Goal: Information Seeking & Learning: Learn about a topic

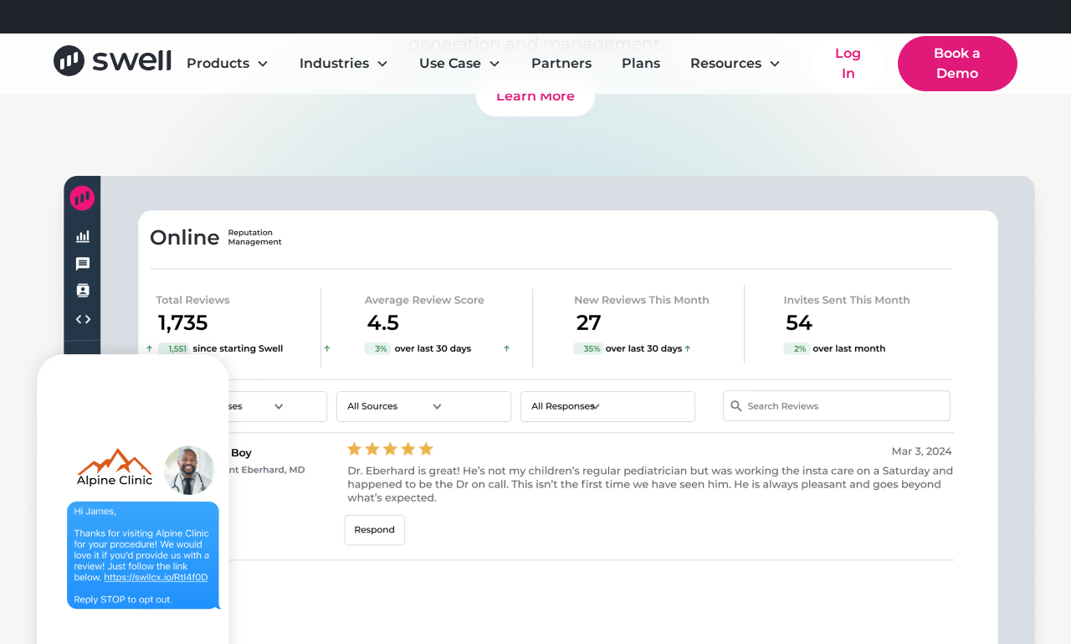
scroll to position [1719, 0]
click at [382, 567] on img at bounding box center [535, 465] width 1071 height 618
click at [193, 442] on img at bounding box center [535, 465] width 1071 height 618
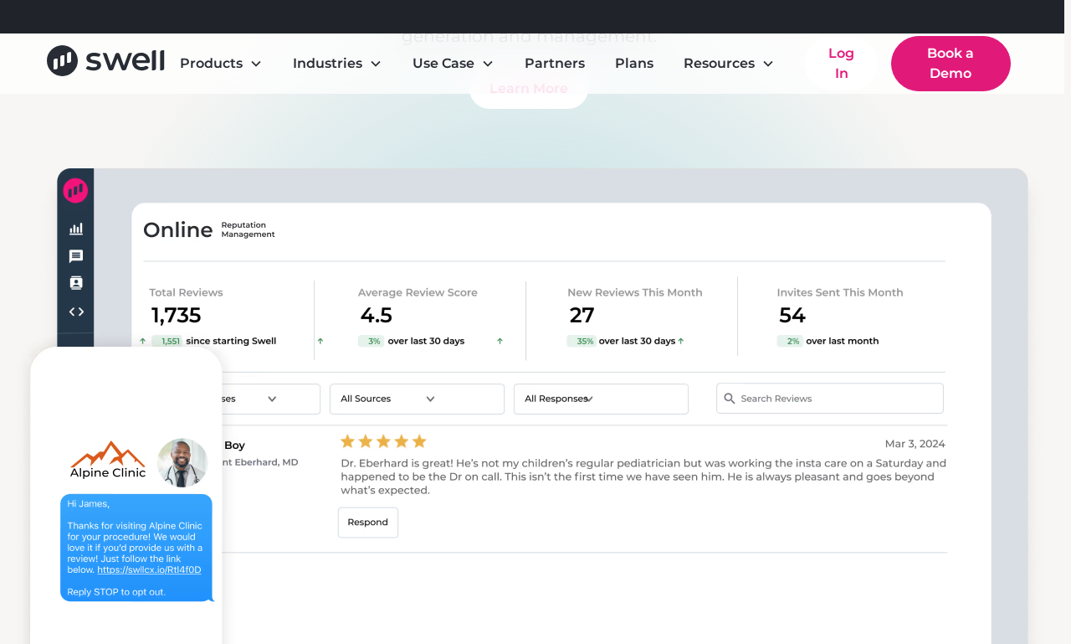
scroll to position [1726, 5]
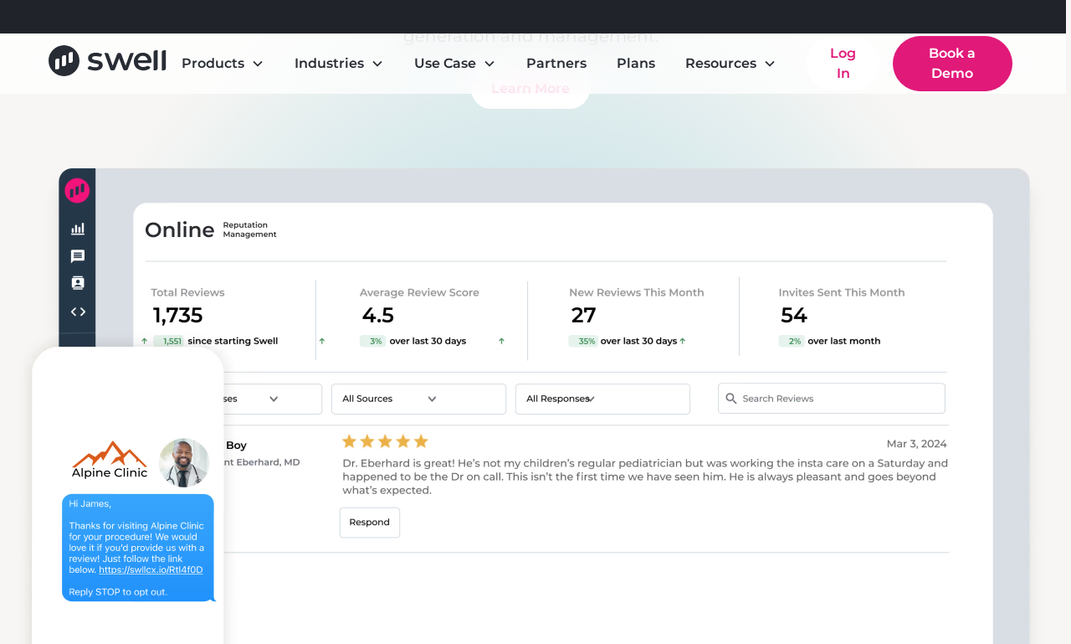
click at [187, 467] on img at bounding box center [530, 458] width 1071 height 618
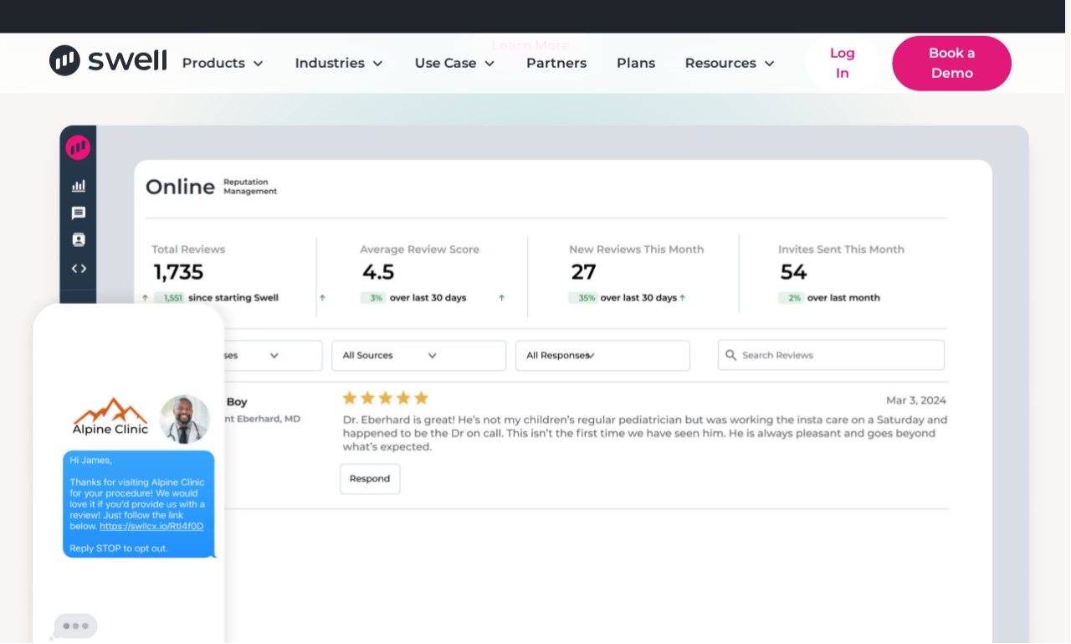
scroll to position [1769, 5]
click at [1012, 264] on img at bounding box center [530, 414] width 1071 height 618
click at [1012, 267] on img at bounding box center [530, 414] width 1071 height 618
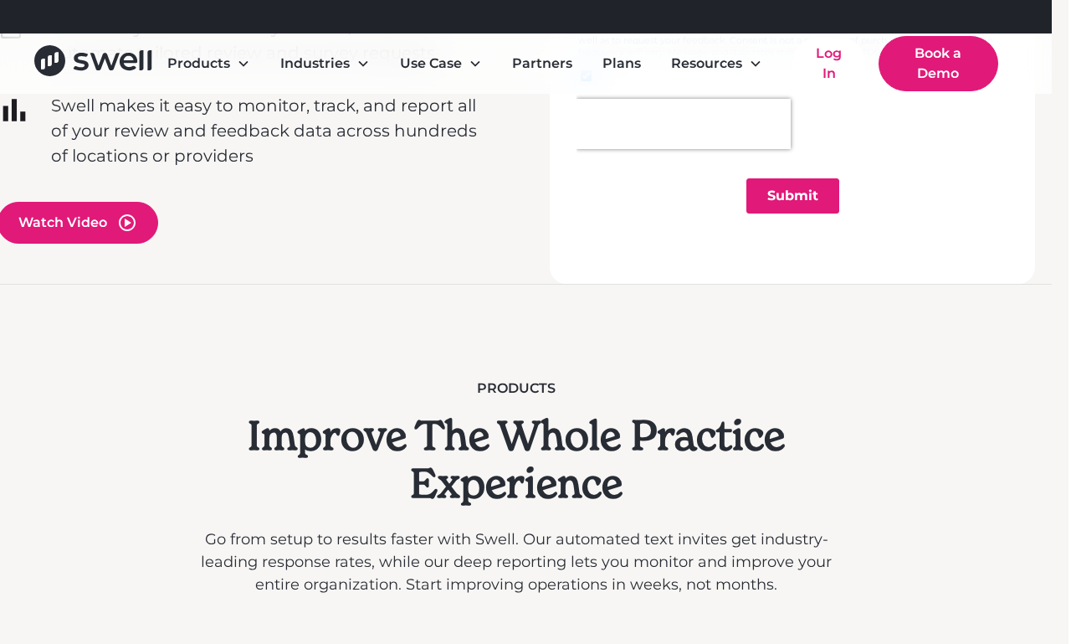
scroll to position [829, 17]
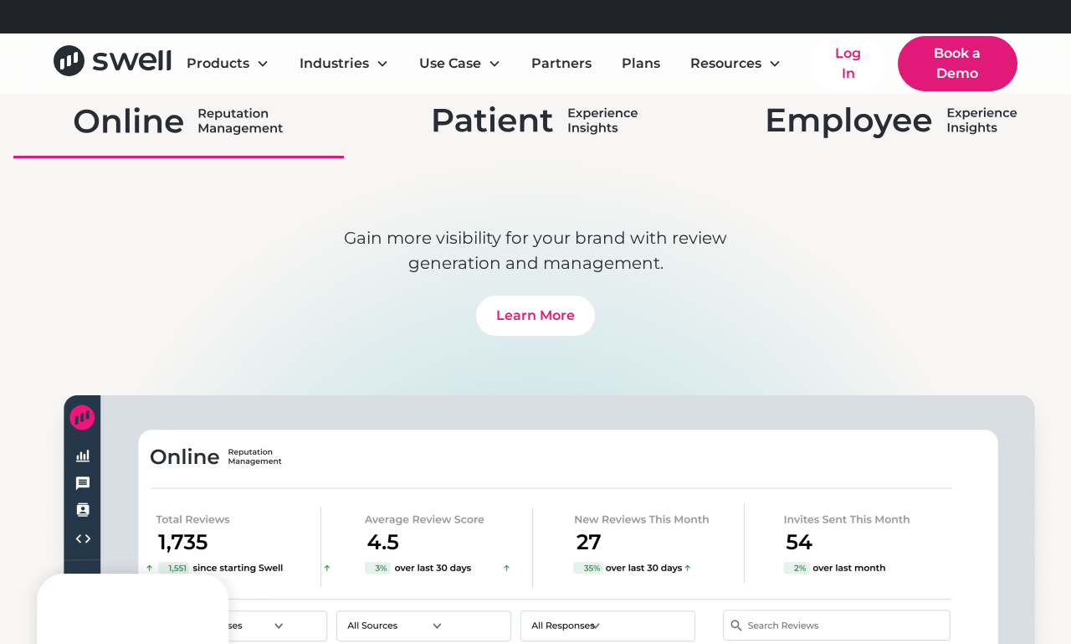
click at [490, 108] on img at bounding box center [536, 121] width 205 height 44
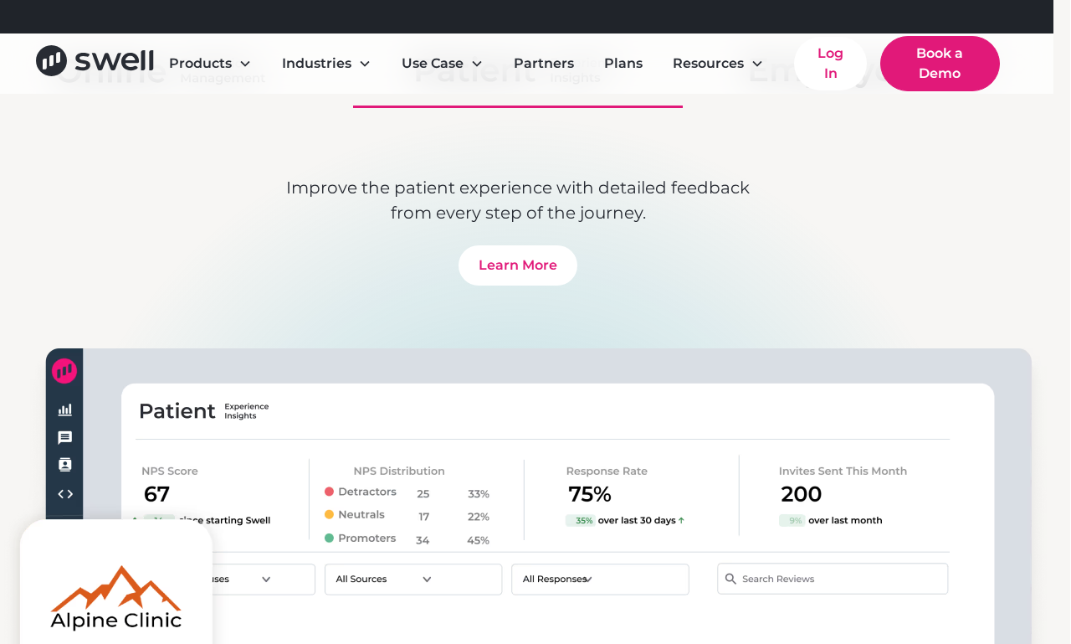
scroll to position [1539, 13]
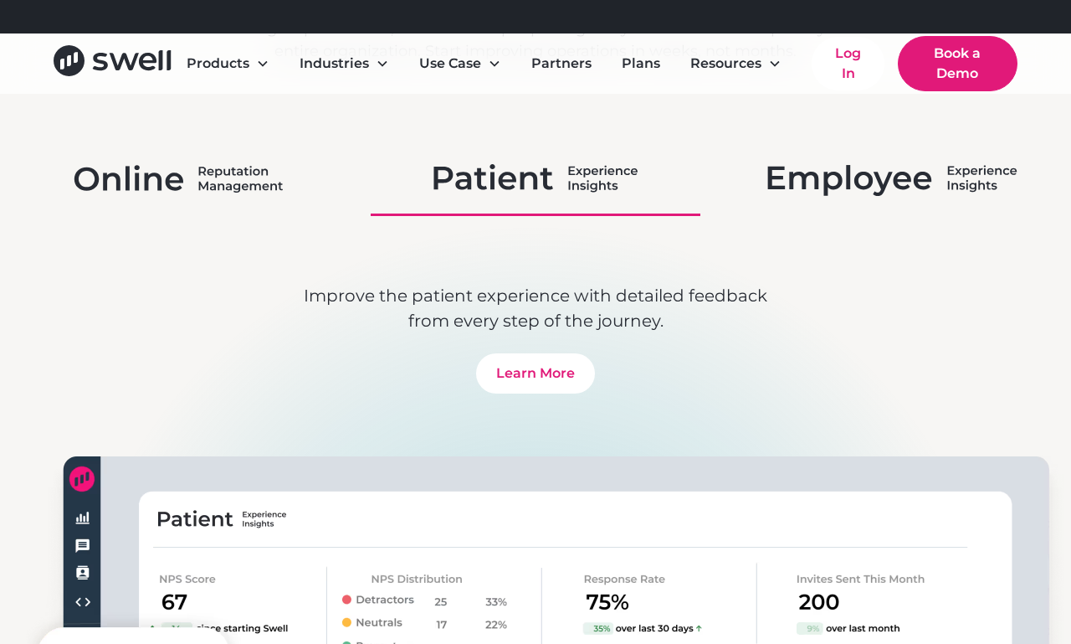
click at [940, 177] on img at bounding box center [893, 179] width 250 height 44
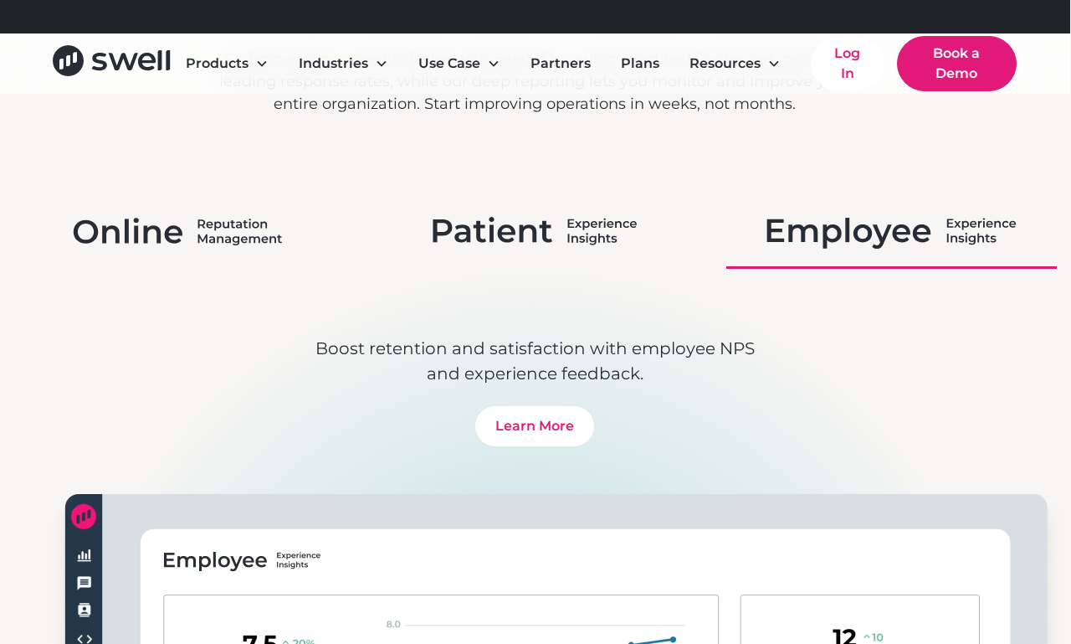
scroll to position [1377, 1]
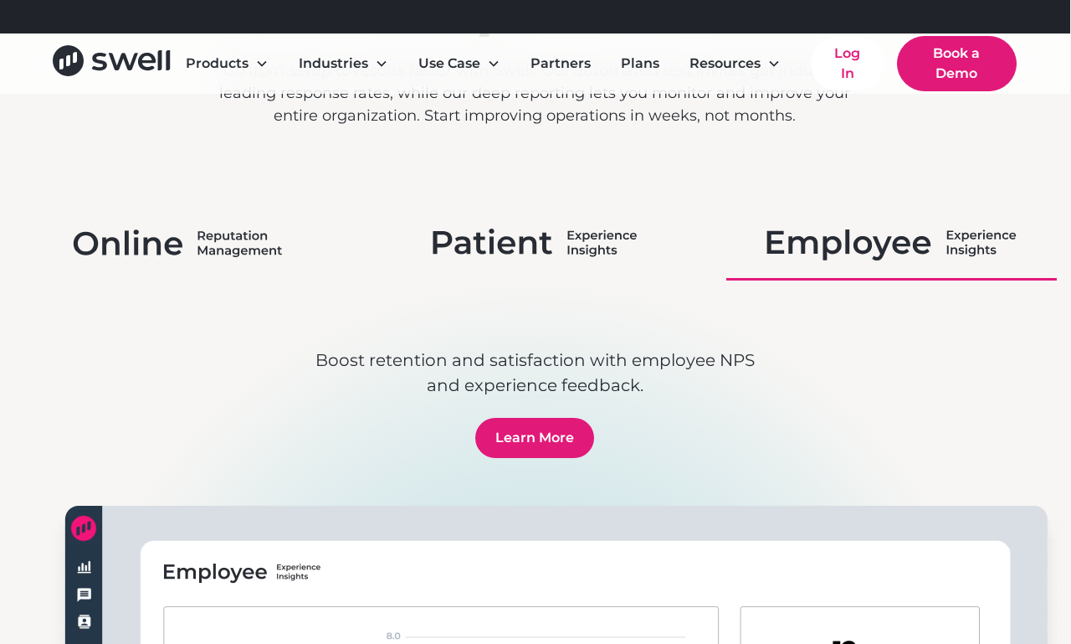
click at [512, 447] on link "Learn More" at bounding box center [534, 438] width 119 height 40
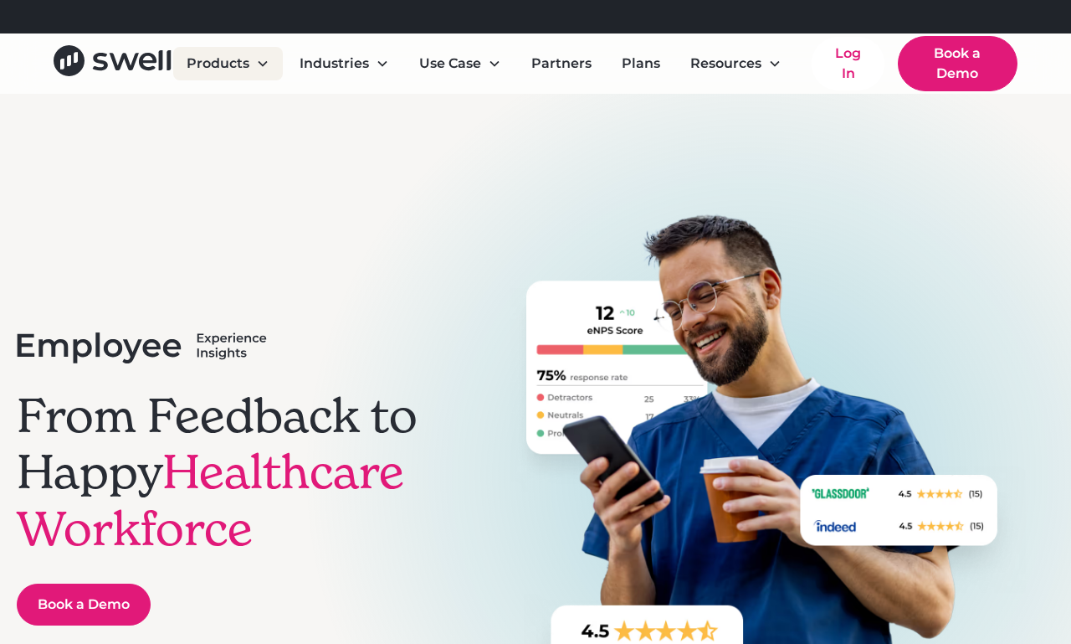
click at [218, 79] on div "Products" at bounding box center [228, 63] width 110 height 33
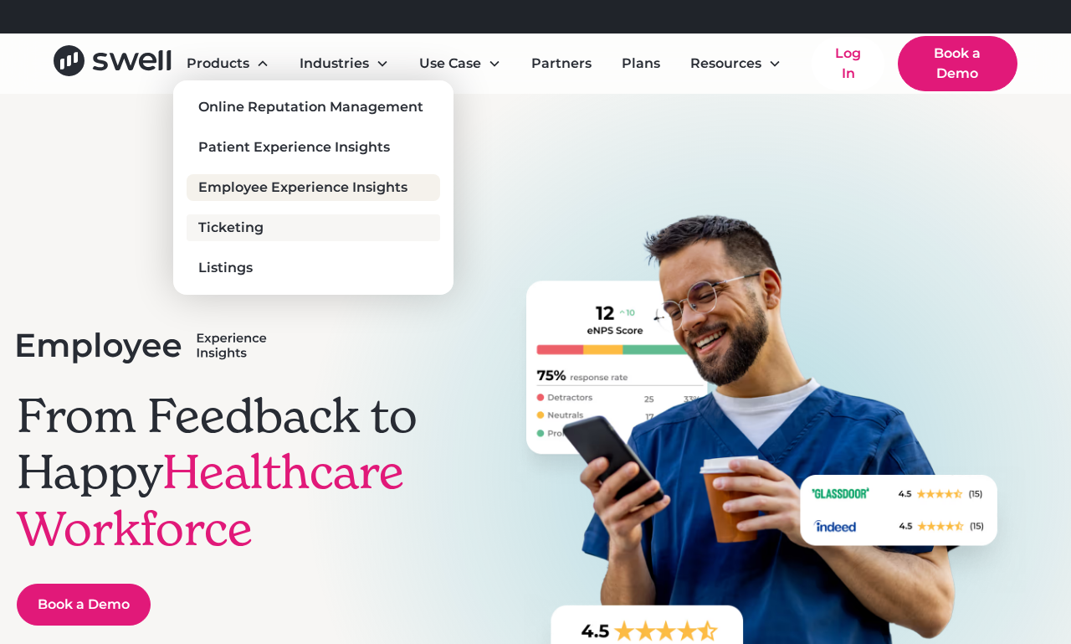
click at [255, 228] on div "Ticketing" at bounding box center [230, 228] width 65 height 20
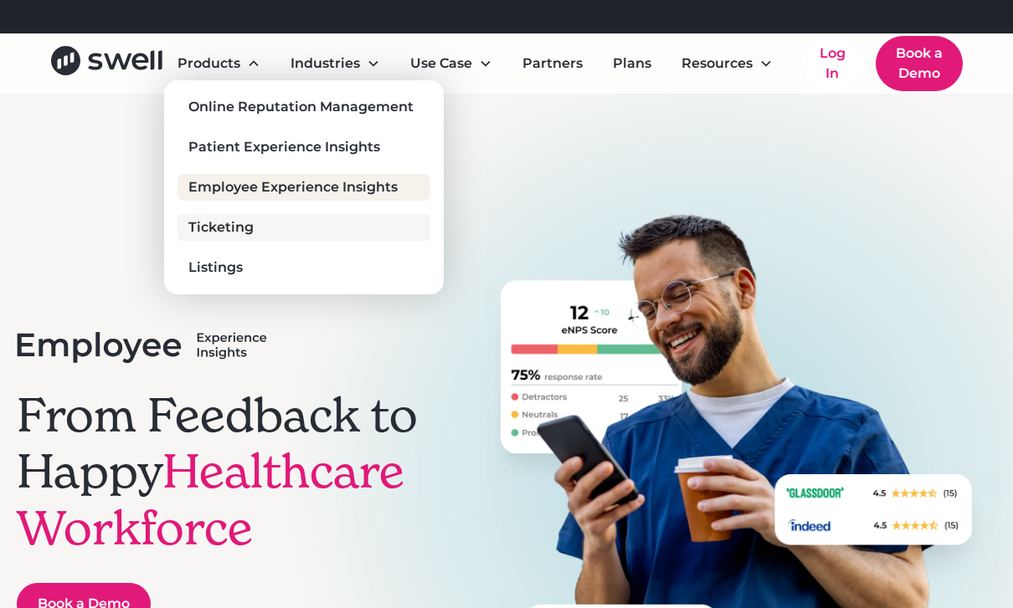
scroll to position [16, 29]
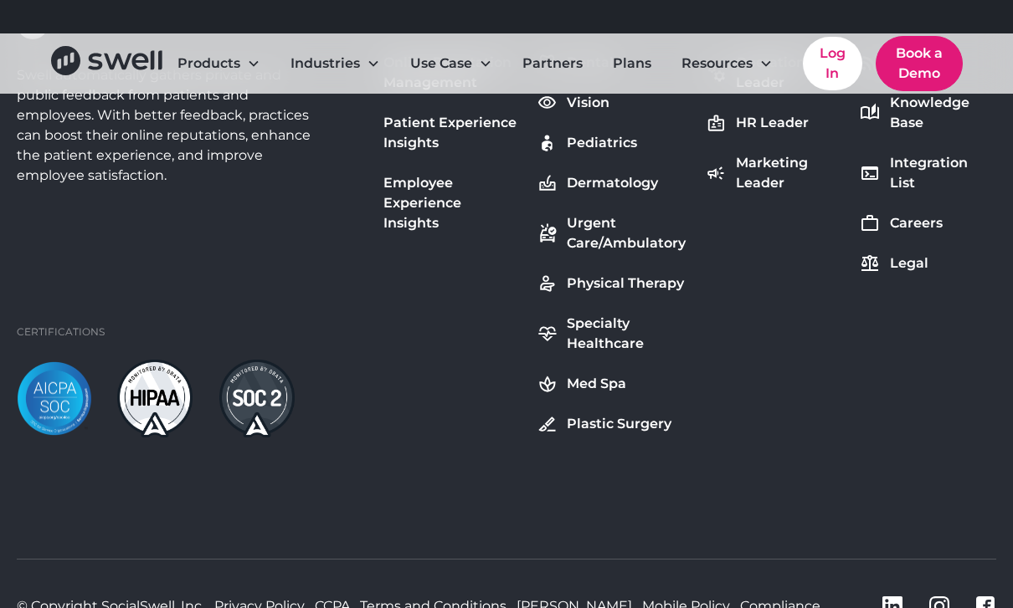
scroll to position [4843, 0]
